Goal: Task Accomplishment & Management: Use online tool/utility

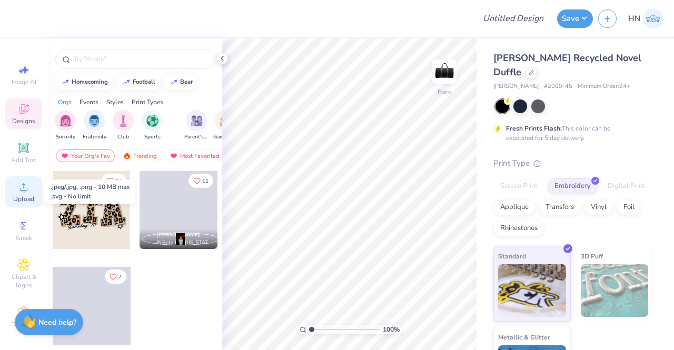
click at [7, 194] on div "Upload" at bounding box center [23, 191] width 37 height 31
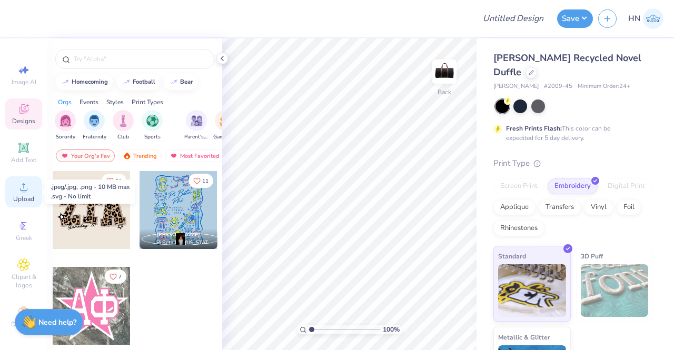
click at [15, 201] on span "Upload" at bounding box center [23, 199] width 21 height 8
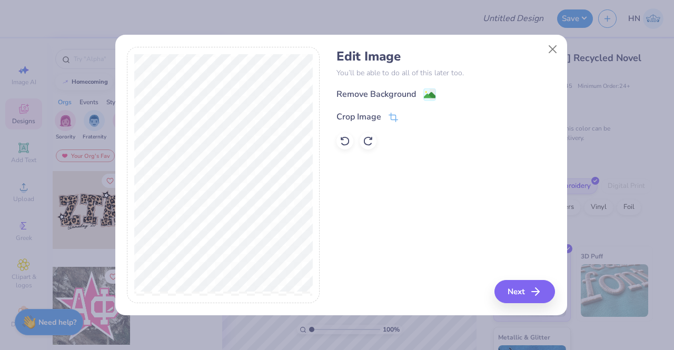
click at [431, 95] on image at bounding box center [430, 96] width 12 height 12
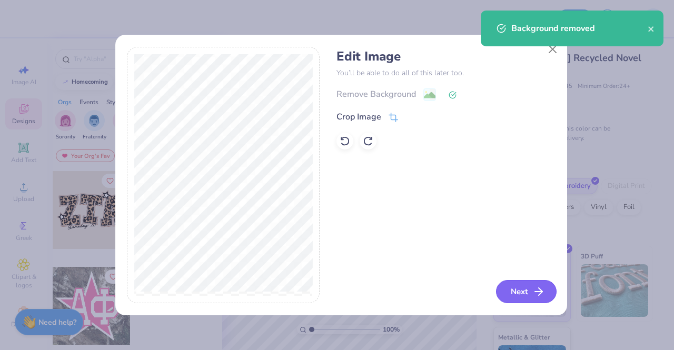
click at [520, 282] on button "Next" at bounding box center [526, 291] width 61 height 23
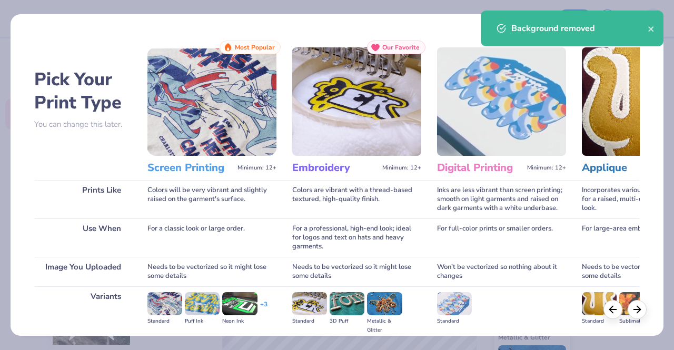
scroll to position [122, 0]
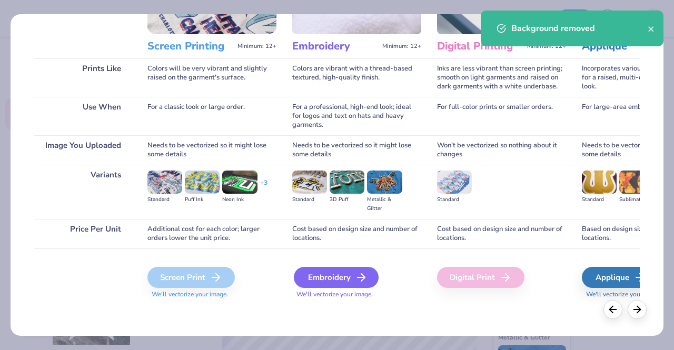
click at [354, 273] on div "Embroidery" at bounding box center [336, 277] width 85 height 21
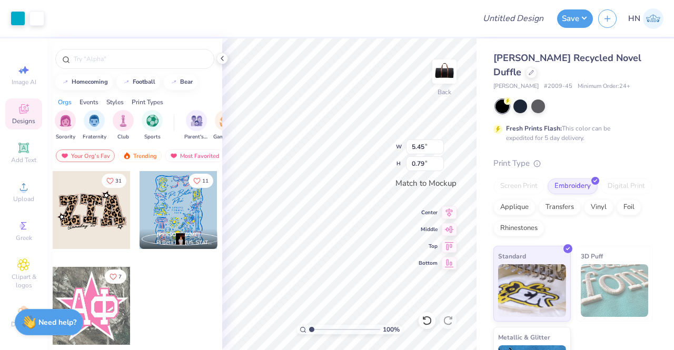
type input "5.45"
type input "0.79"
click at [446, 208] on icon at bounding box center [449, 211] width 7 height 9
click at [424, 149] on input "5.45" at bounding box center [425, 147] width 38 height 15
type input "5.00"
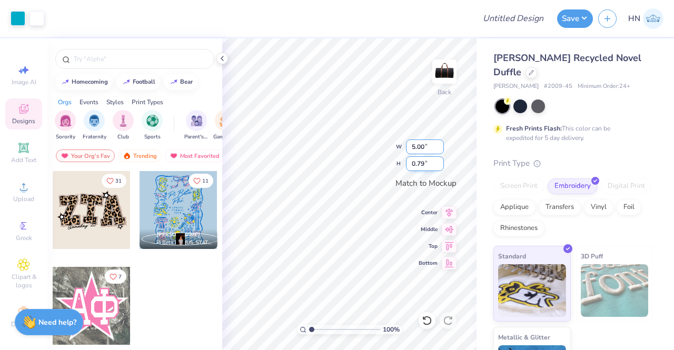
type input "0.73"
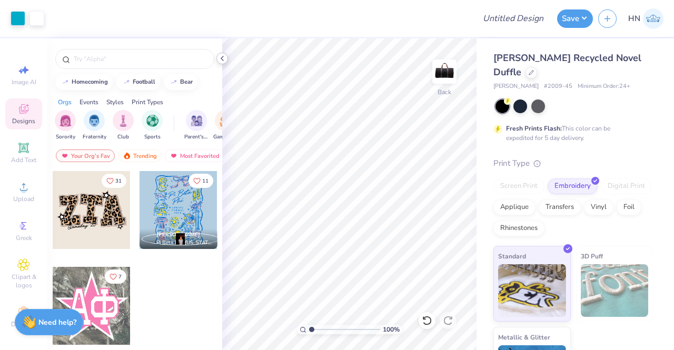
click at [223, 58] on icon at bounding box center [222, 58] width 8 height 8
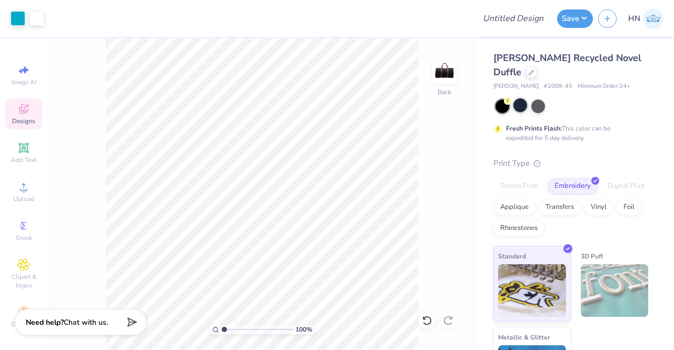
click at [518, 107] on div at bounding box center [521, 106] width 14 height 14
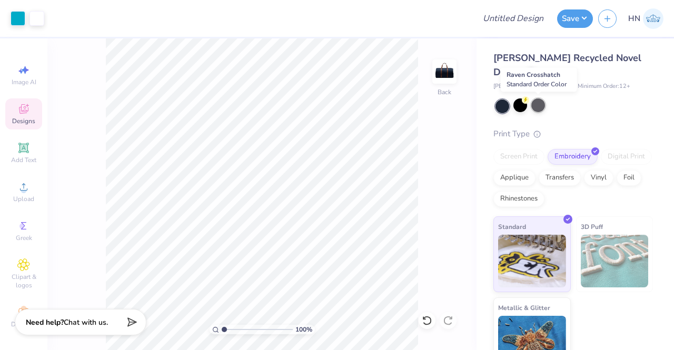
click at [533, 102] on div at bounding box center [539, 106] width 14 height 14
click at [516, 102] on div at bounding box center [521, 106] width 14 height 14
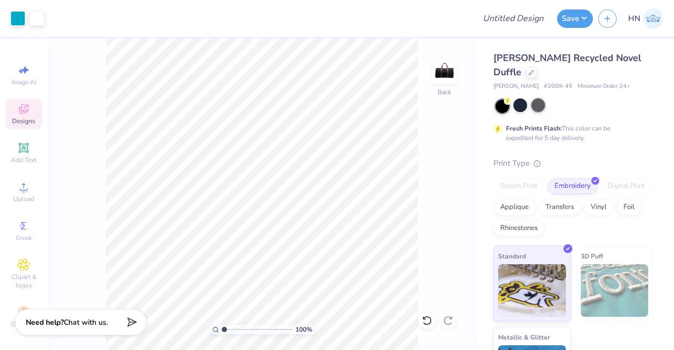
click at [543, 105] on div at bounding box center [539, 106] width 14 height 14
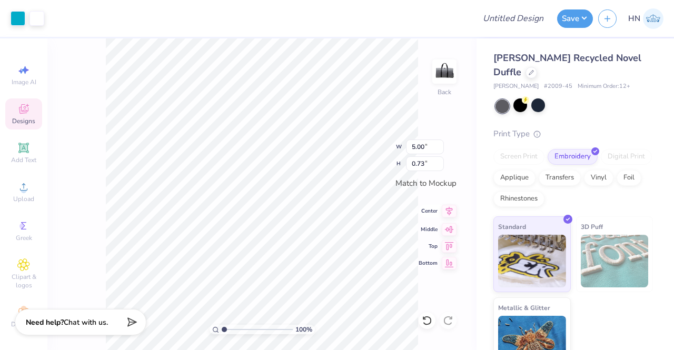
click at [452, 209] on icon at bounding box center [449, 211] width 15 height 13
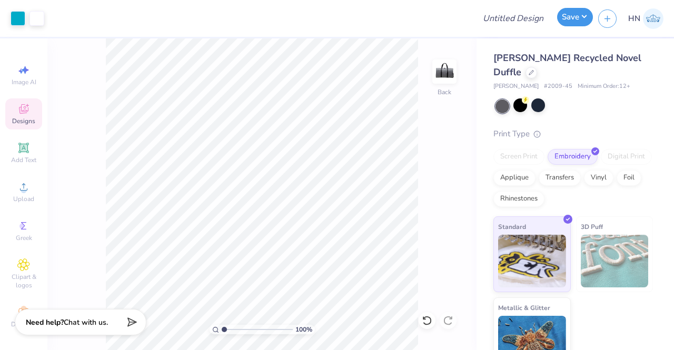
click at [572, 17] on button "Save" at bounding box center [575, 17] width 36 height 18
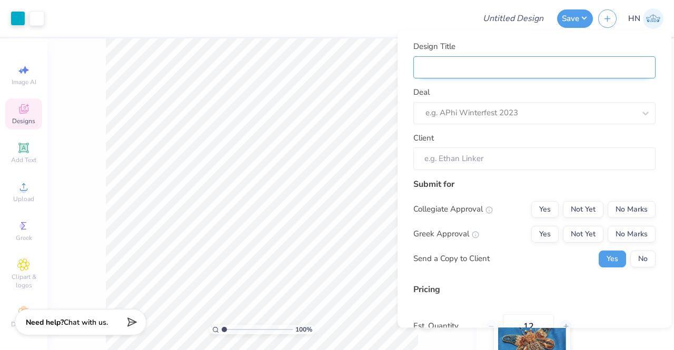
click at [500, 67] on input "Design Title" at bounding box center [535, 67] width 242 height 23
type input "C"
type input "CP"
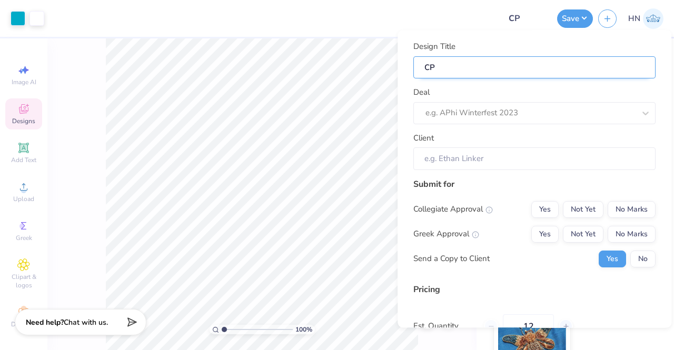
type input "CP"
type input "CP B"
type input "CP Bu"
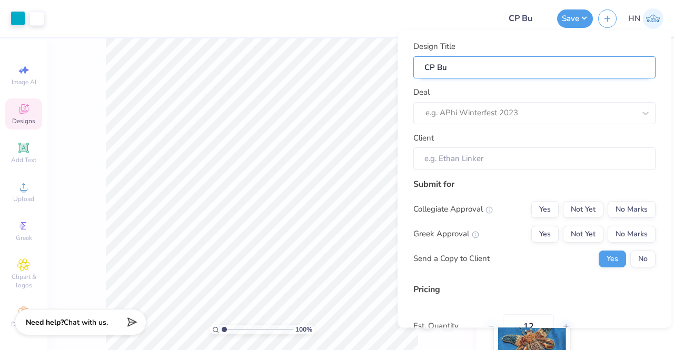
type input "CP Bui"
type input "CP Buil"
type input "CP Build"
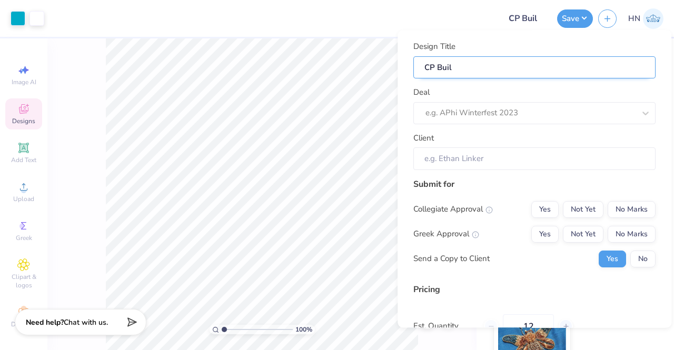
type input "CP Build"
type input "CP Build H"
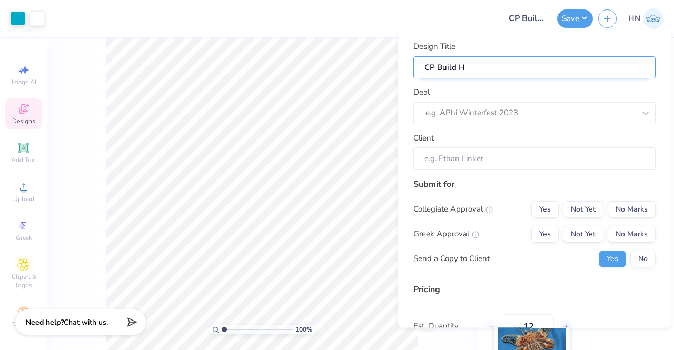
type input "CP Build Ho"
type input "CP Build Hoi"
type input "CP Build Ho"
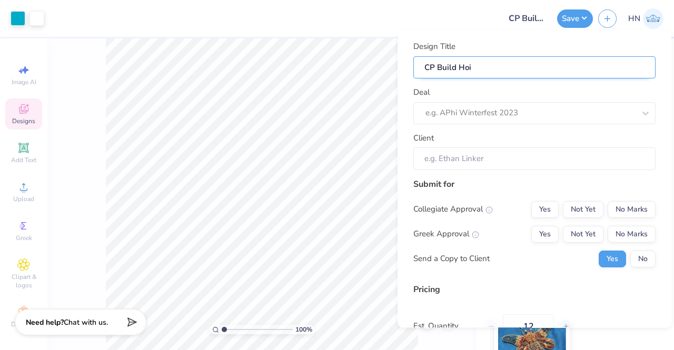
type input "CP Build Ho"
type input "CP Build Hol"
type input "CP Build Holi"
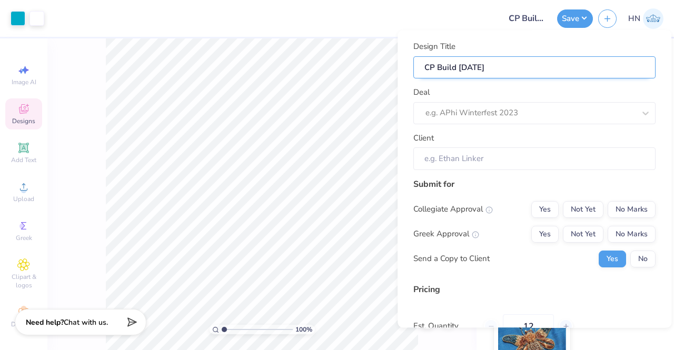
type input "CP Build Holid"
type input "CP Build Holida"
type input "CP Build Holiday"
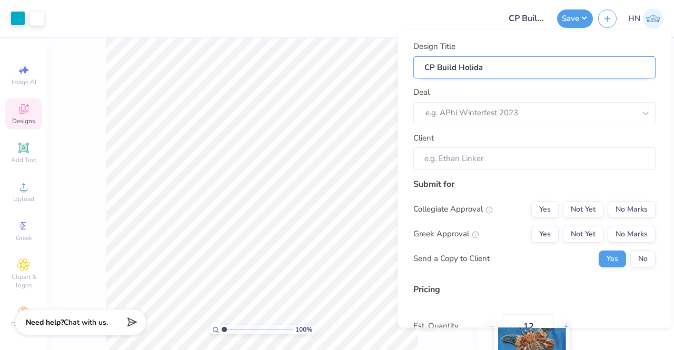
type input "CP Build Holiday"
type input "CP Build Holiday G"
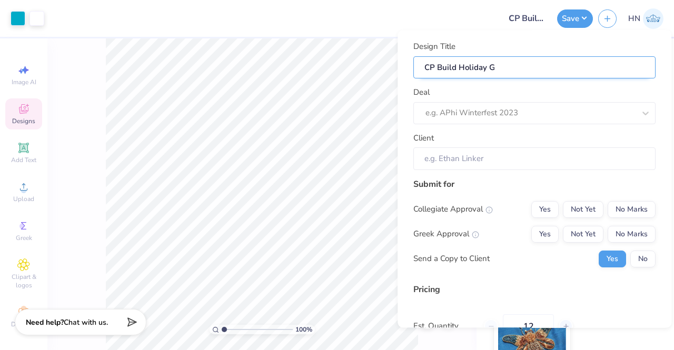
type input "CP Build Holiday Gi"
type input "CP Build Holiday Gif"
type input "CP Build Holiday Gift"
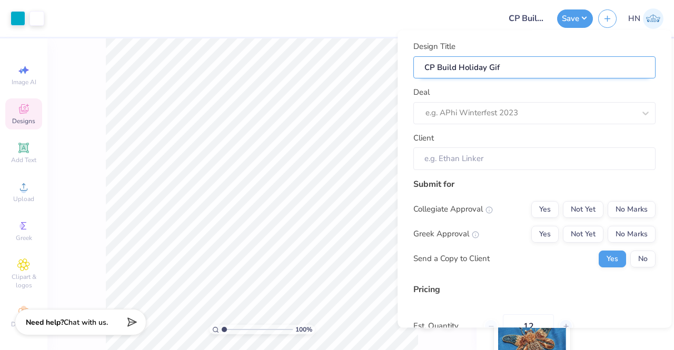
type input "CP Build Holiday Gift"
type input "CP Build Holiday Gifts"
type input "CP Build Holiday Gifts!"
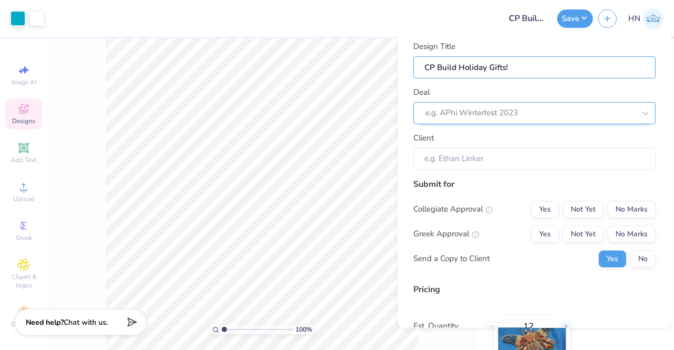
type input "CP Build Holiday Gifts!"
click at [465, 114] on div at bounding box center [531, 113] width 210 height 14
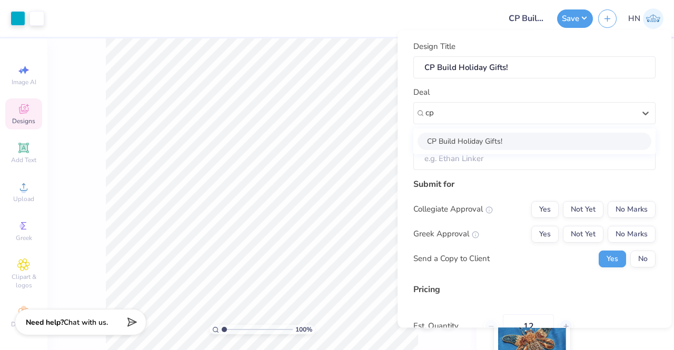
click at [459, 141] on div "CP Build Holiday Gifts!" at bounding box center [535, 141] width 234 height 17
type input "cp"
type input "Cameron Stewart"
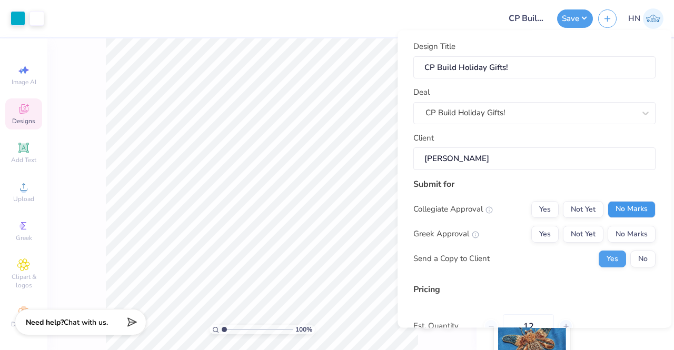
click at [625, 202] on button "No Marks" at bounding box center [632, 209] width 48 height 17
drag, startPoint x: 632, startPoint y: 251, endPoint x: 619, endPoint y: 271, distance: 24.1
click at [633, 254] on button "No" at bounding box center [643, 259] width 25 height 17
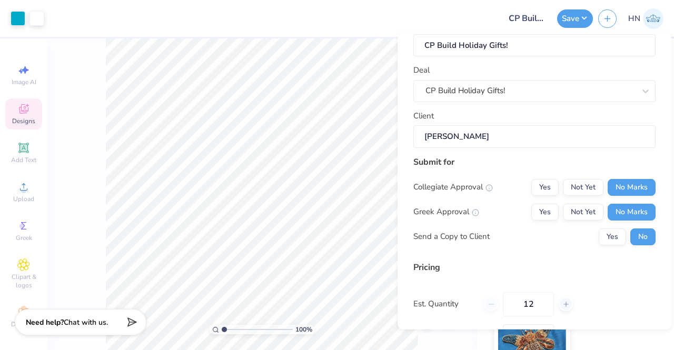
scroll to position [125, 0]
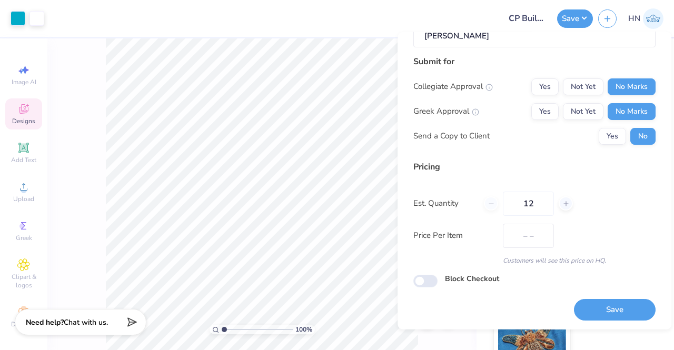
drag, startPoint x: 579, startPoint y: 294, endPoint x: 581, endPoint y: 303, distance: 9.2
click at [581, 299] on div "Save" at bounding box center [615, 303] width 82 height 33
click at [582, 301] on button "Save" at bounding box center [615, 310] width 82 height 22
type input "$193.98"
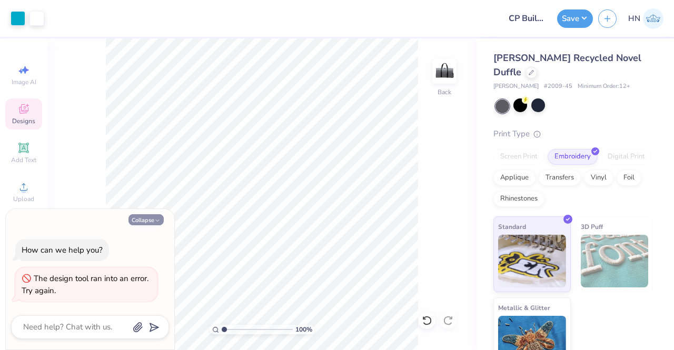
click at [151, 218] on button "Collapse" at bounding box center [146, 219] width 35 height 11
type textarea "x"
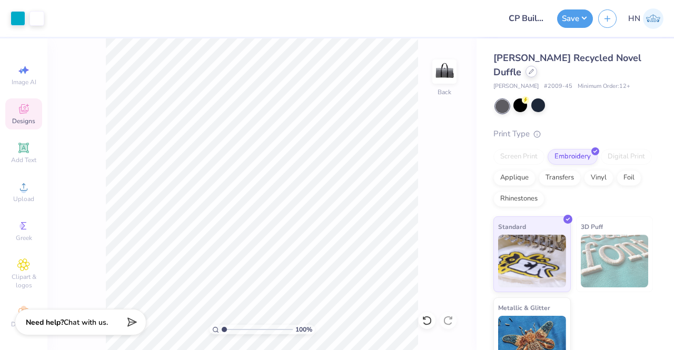
click at [526, 72] on div at bounding box center [532, 72] width 12 height 12
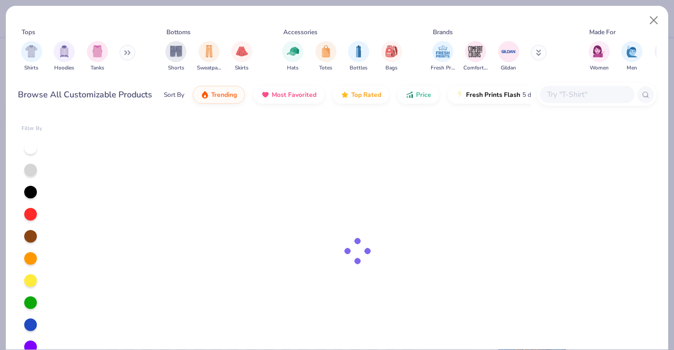
click at [571, 91] on input "text" at bounding box center [586, 95] width 81 height 12
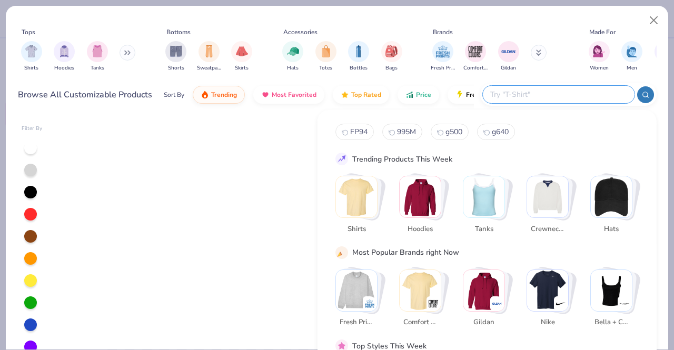
paste input "411098"
type input "411098"
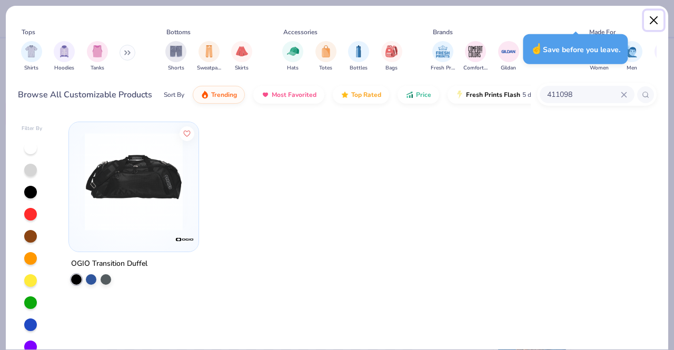
click at [653, 18] on button "Close" at bounding box center [654, 21] width 20 height 20
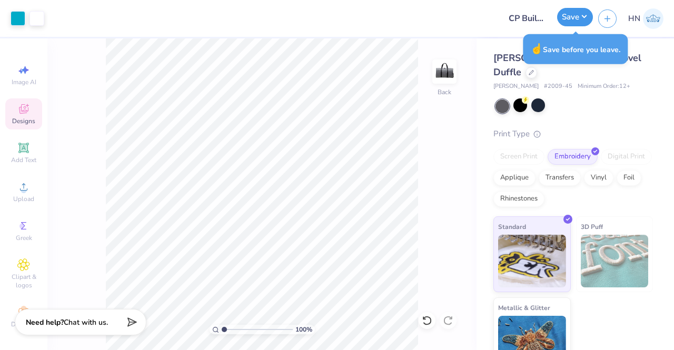
click at [562, 15] on button "Save" at bounding box center [575, 17] width 36 height 18
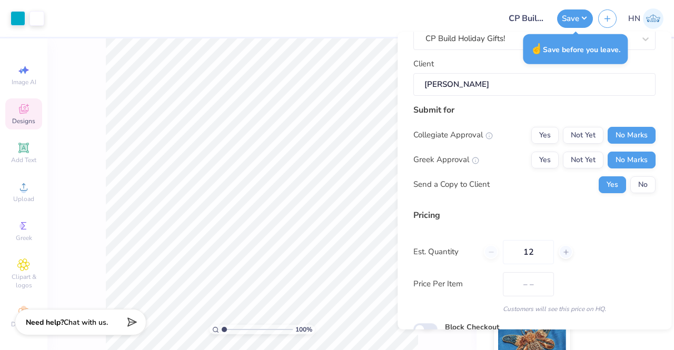
scroll to position [125, 0]
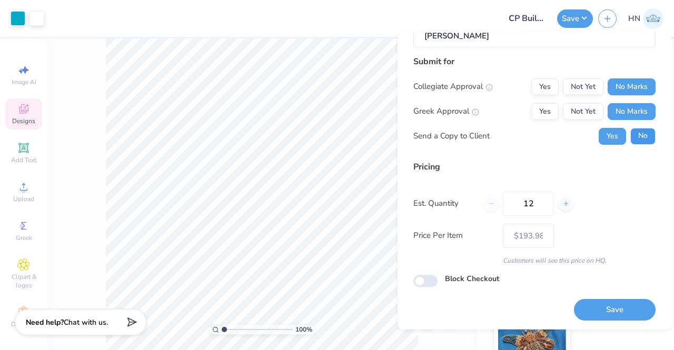
click at [631, 138] on button "No" at bounding box center [643, 135] width 25 height 17
click at [619, 301] on button "Save" at bounding box center [615, 310] width 82 height 22
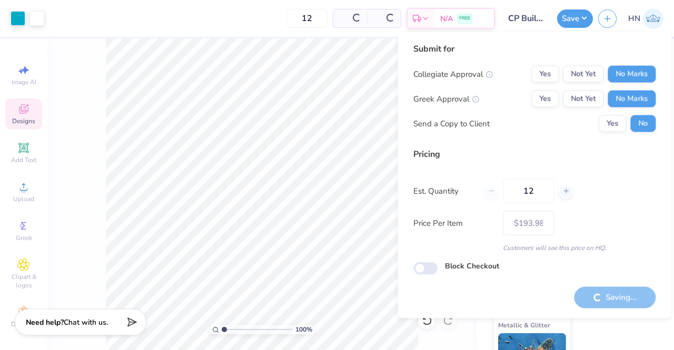
type input "– –"
checkbox input "true"
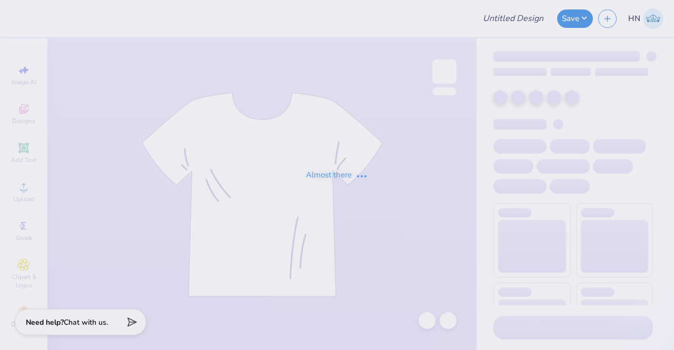
type input "CP Build Holiday Gifts!"
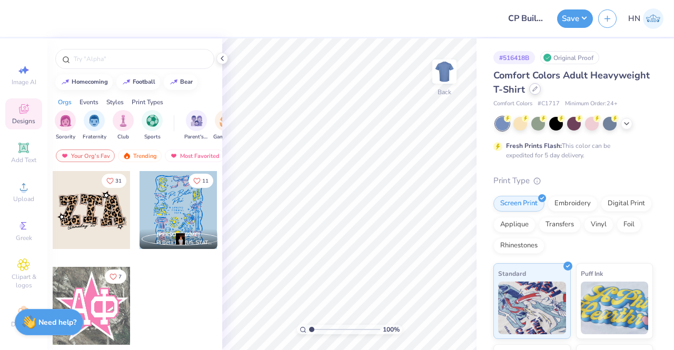
click at [538, 90] on icon at bounding box center [535, 88] width 5 height 5
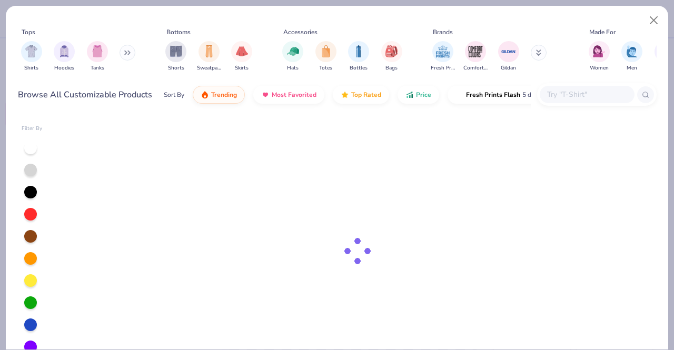
click at [588, 90] on input "text" at bounding box center [586, 95] width 81 height 12
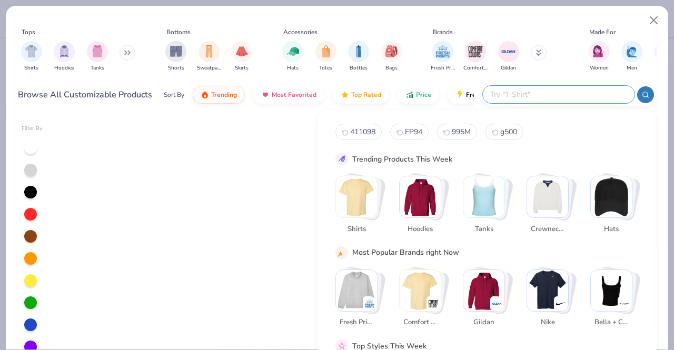
paste input "NF0A3KX6"
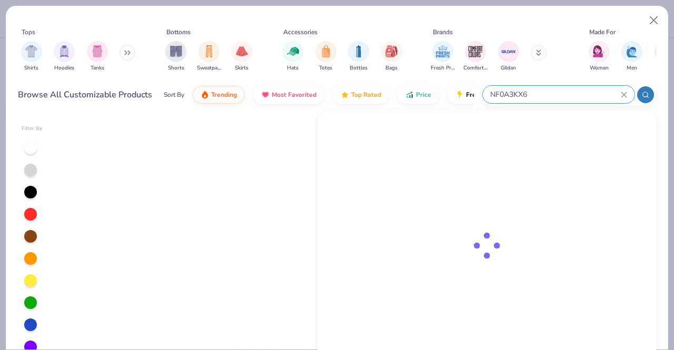
click at [649, 91] on icon at bounding box center [645, 94] width 7 height 7
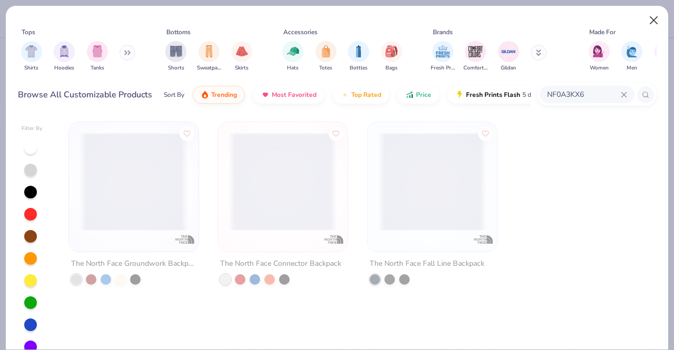
type input "NF0A3KX6"
click at [650, 17] on button "Close" at bounding box center [654, 21] width 20 height 20
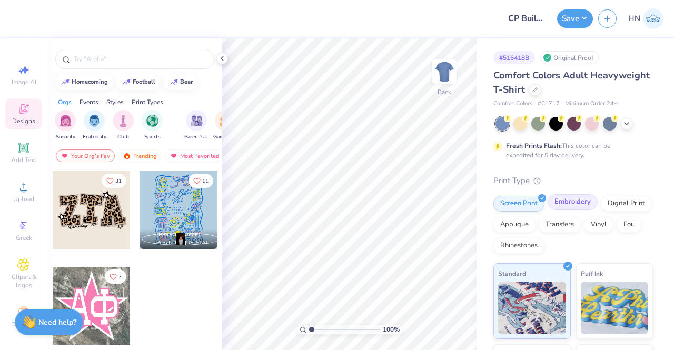
click at [572, 202] on div "Embroidery" at bounding box center [573, 202] width 50 height 16
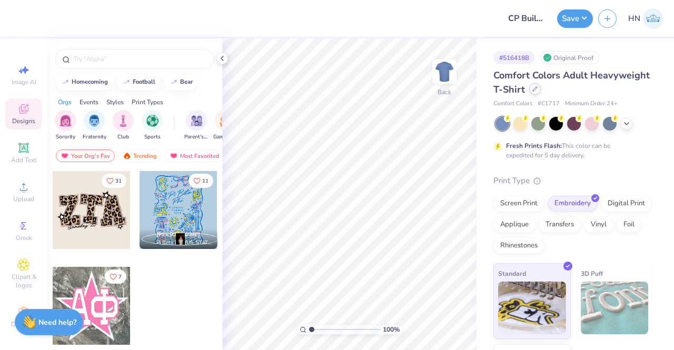
click at [541, 90] on div at bounding box center [535, 89] width 12 height 12
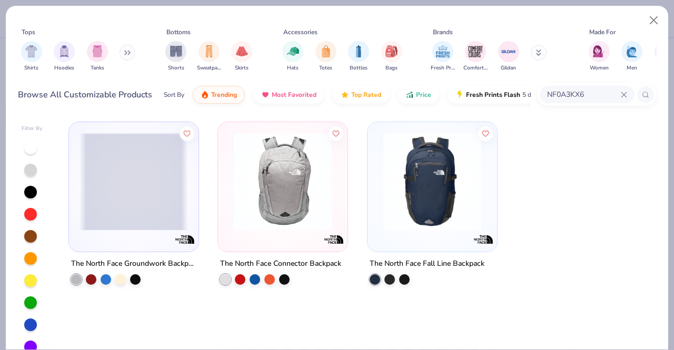
click at [169, 225] on span at bounding box center [134, 182] width 109 height 98
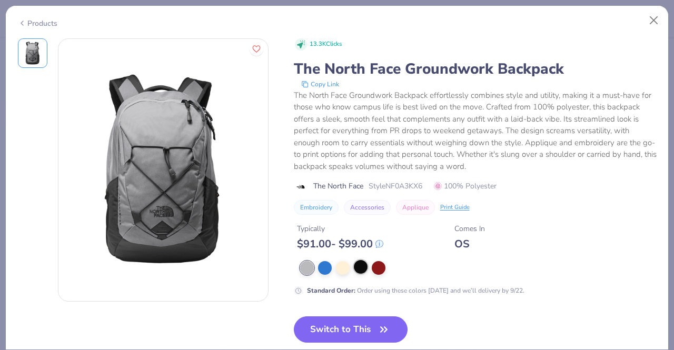
click at [360, 267] on div at bounding box center [361, 267] width 14 height 14
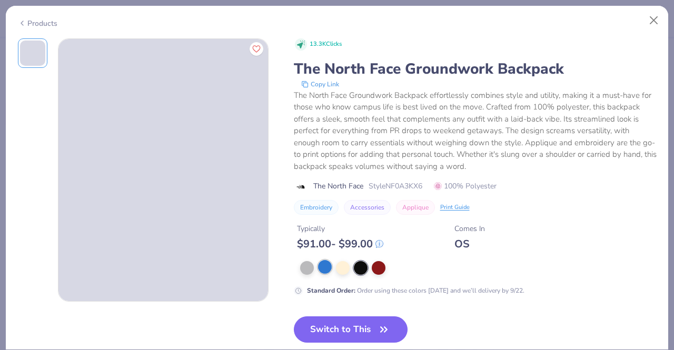
click at [330, 267] on div at bounding box center [325, 267] width 14 height 14
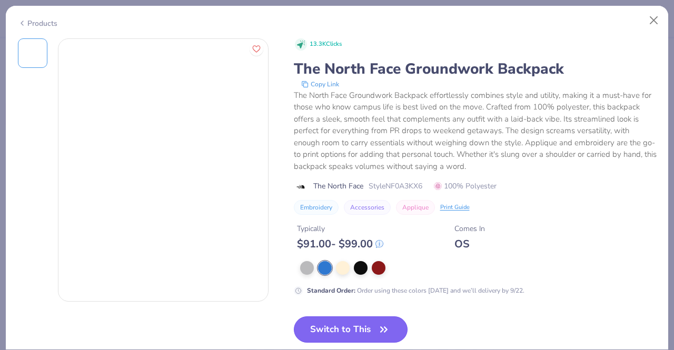
click at [337, 320] on button "Switch to This" at bounding box center [351, 330] width 114 height 26
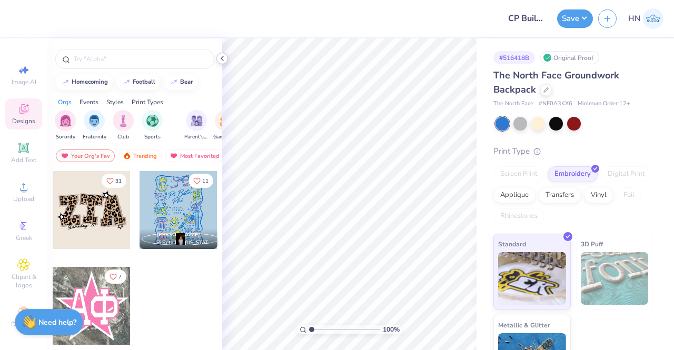
click at [221, 55] on icon at bounding box center [222, 58] width 8 height 8
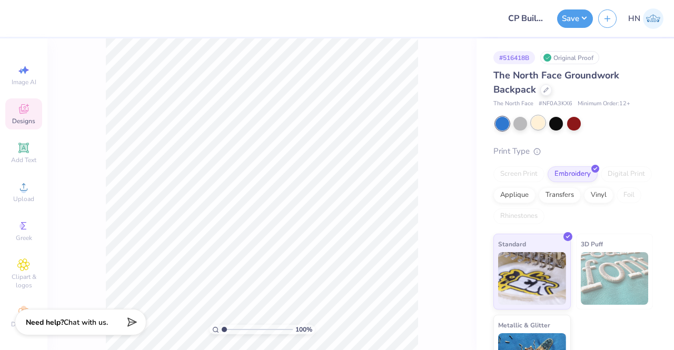
click at [537, 123] on div at bounding box center [539, 123] width 14 height 14
click at [524, 122] on div at bounding box center [521, 123] width 14 height 14
click at [556, 122] on div at bounding box center [556, 123] width 14 height 14
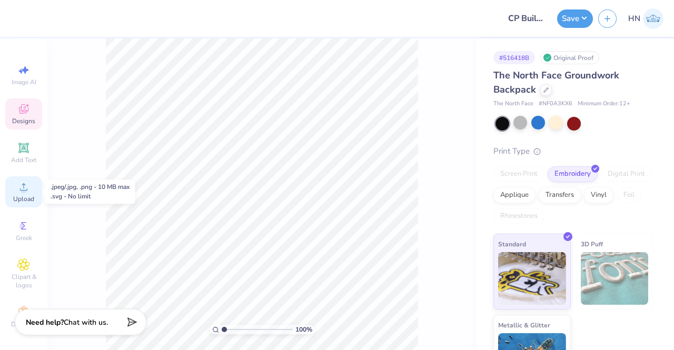
click at [25, 199] on span "Upload" at bounding box center [23, 199] width 21 height 8
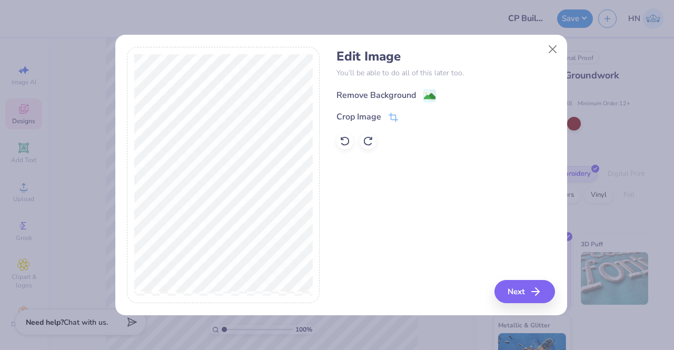
click at [430, 97] on image at bounding box center [430, 97] width 12 height 12
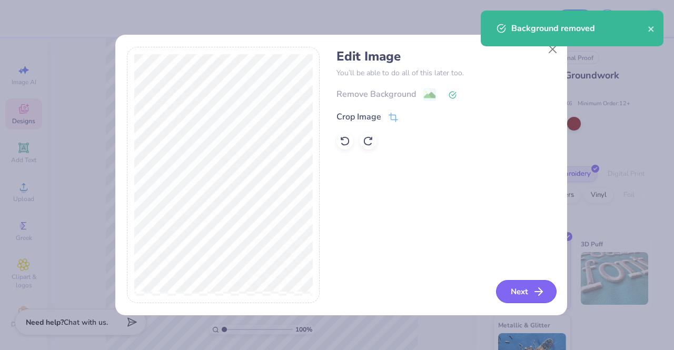
click at [524, 290] on button "Next" at bounding box center [526, 291] width 61 height 23
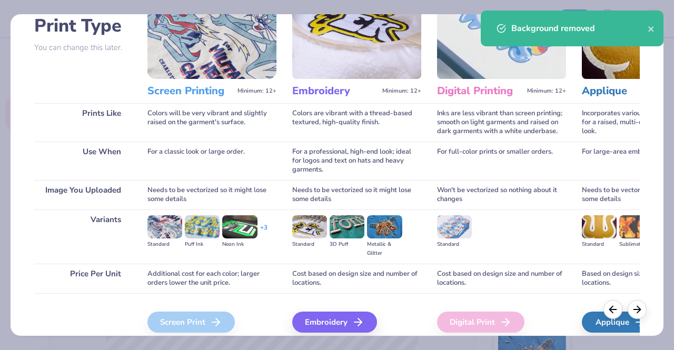
scroll to position [122, 0]
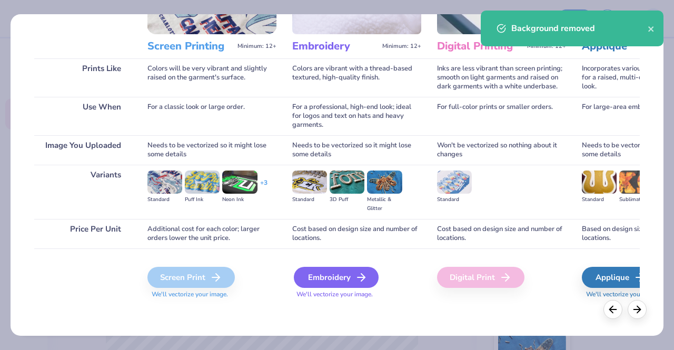
click at [319, 278] on div "Embroidery" at bounding box center [336, 277] width 85 height 21
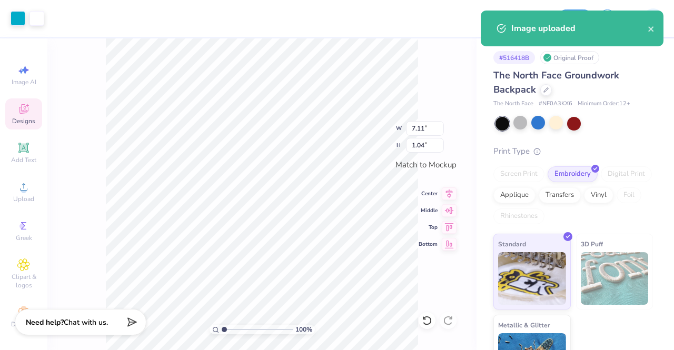
type input "5.56"
type input "0.81"
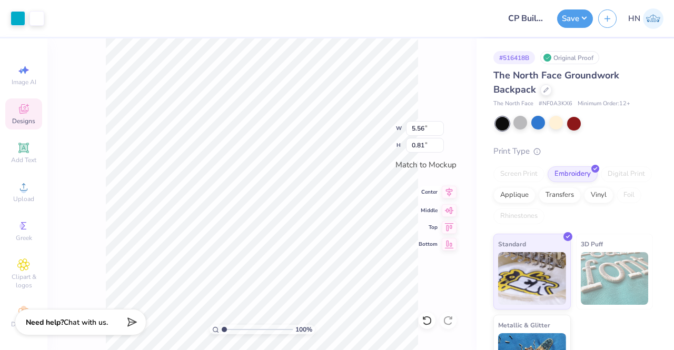
click at [453, 193] on icon at bounding box center [449, 192] width 15 height 13
click at [426, 127] on input "5.56" at bounding box center [425, 128] width 38 height 15
type input "5.00"
type input "0.73"
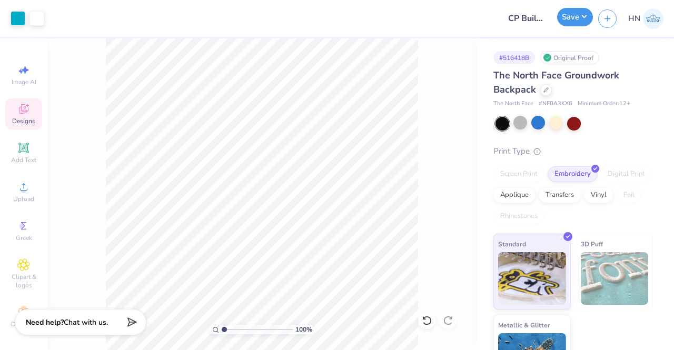
click at [581, 15] on button "Save" at bounding box center [575, 17] width 36 height 18
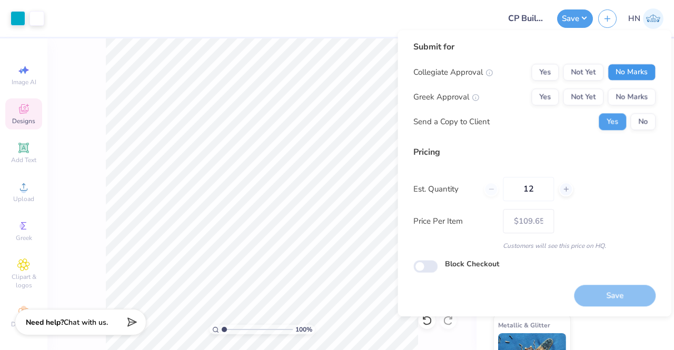
click at [633, 80] on button "No Marks" at bounding box center [632, 72] width 48 height 17
click at [628, 96] on button "No Marks" at bounding box center [632, 97] width 48 height 17
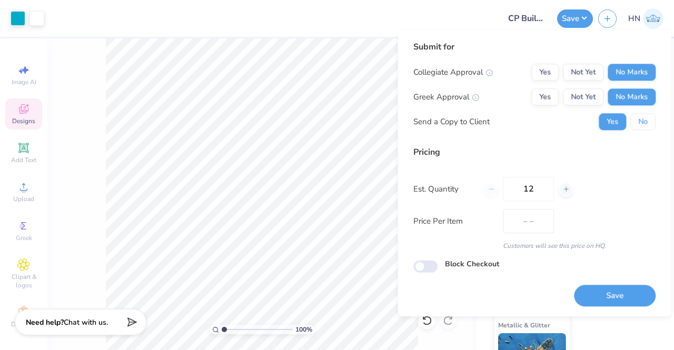
drag, startPoint x: 641, startPoint y: 118, endPoint x: 642, endPoint y: 147, distance: 29.0
click at [642, 119] on button "No" at bounding box center [643, 121] width 25 height 17
click at [613, 303] on button "Save" at bounding box center [615, 296] width 82 height 22
type input "$109.65"
